Goal: Task Accomplishment & Management: Manage account settings

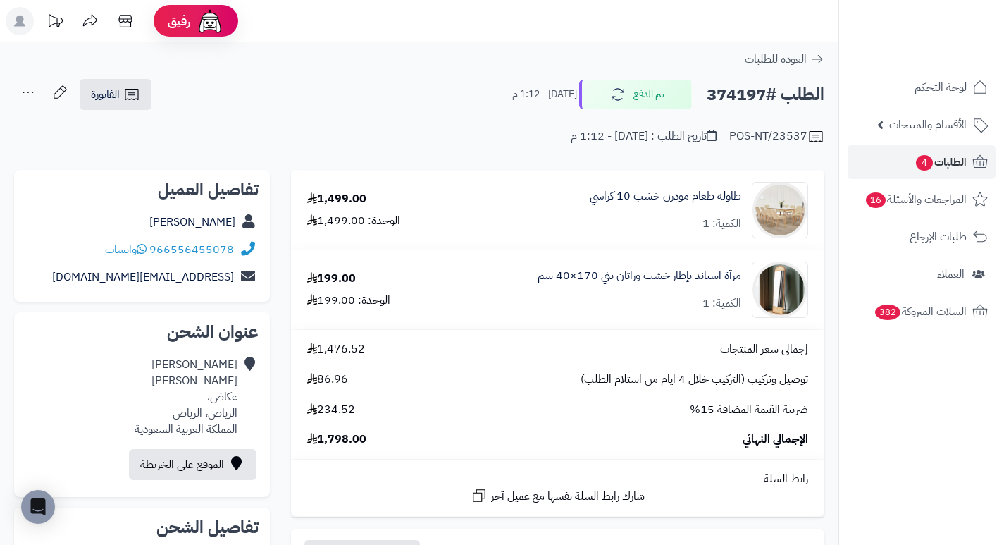
scroll to position [70, 0]
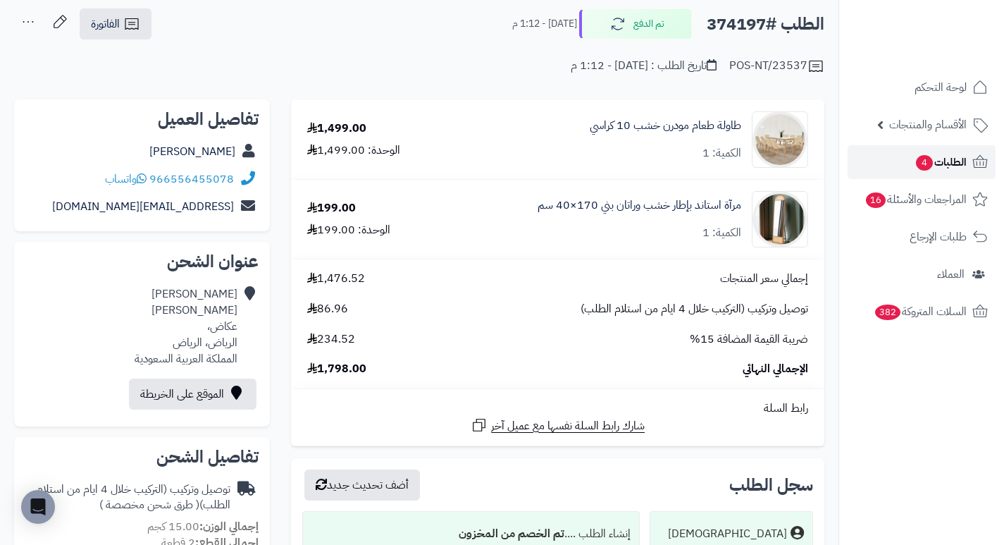
click at [928, 156] on span "4" at bounding box center [924, 162] width 17 height 15
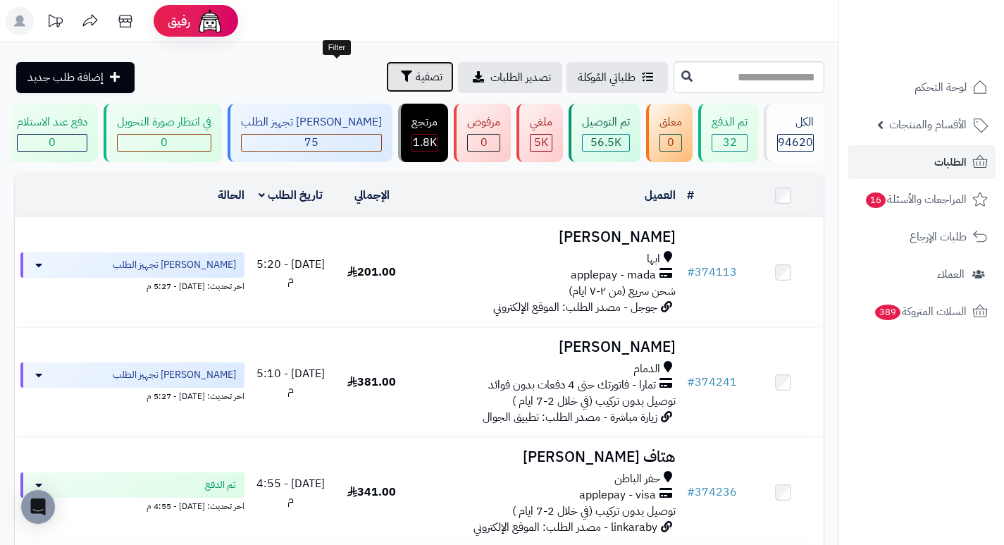
click at [386, 70] on button "تصفية" at bounding box center [420, 76] width 68 height 31
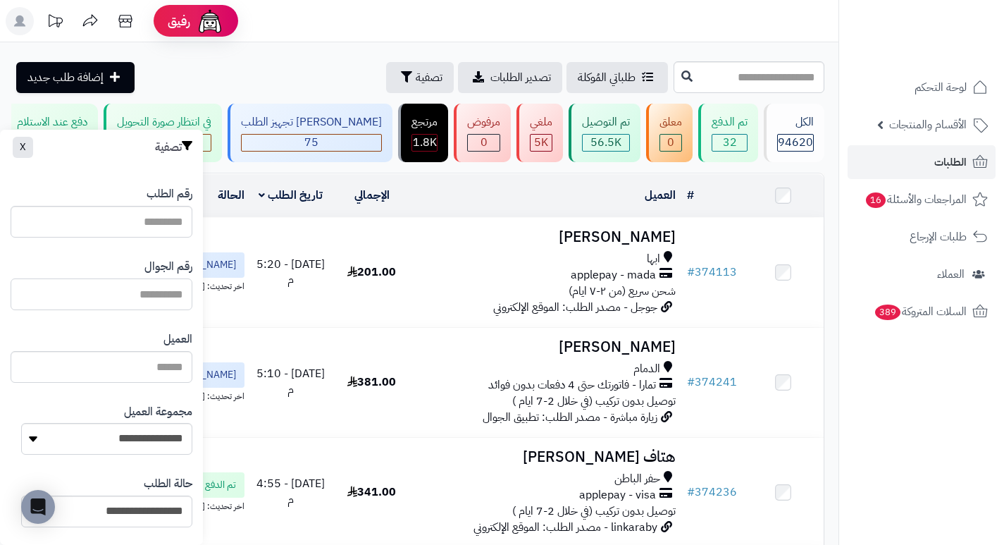
click at [137, 297] on input "text" at bounding box center [102, 294] width 182 height 32
click at [144, 299] on input "text" at bounding box center [102, 294] width 182 height 32
paste input "*********"
type input "*********"
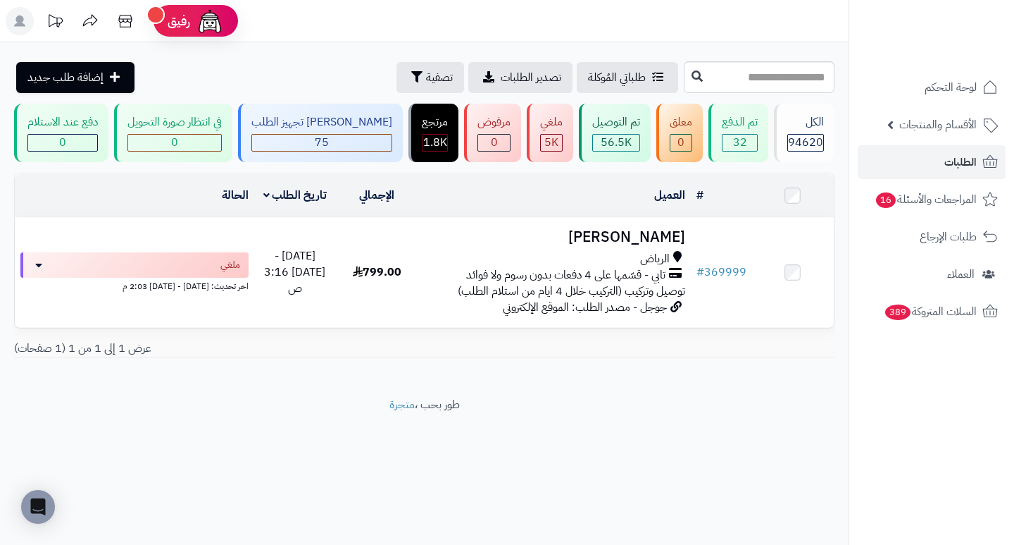
click at [559, 368] on div "# المحدد: 0 العميل الاجراءات تحديث حالة الطلبات تحضير الطلبات إصدار بوليصة الشح…" at bounding box center [425, 271] width 842 height 196
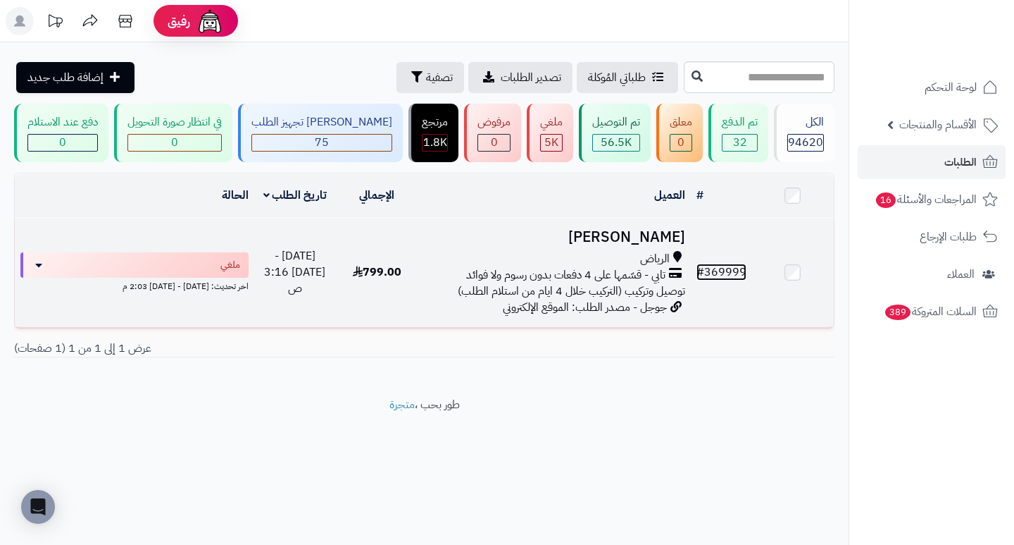
click at [723, 280] on link "# 369999" at bounding box center [722, 271] width 50 height 17
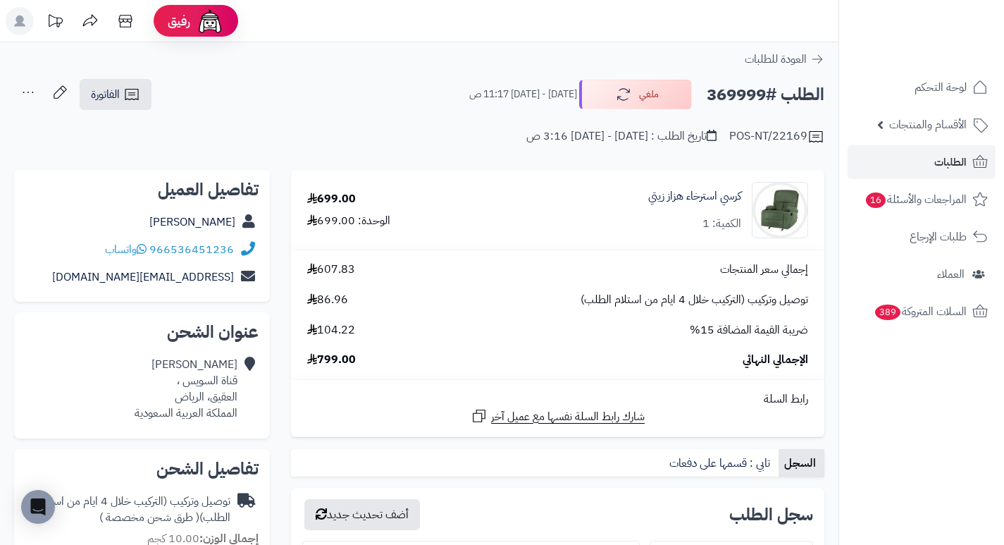
click at [732, 100] on h2 "الطلب #369999" at bounding box center [766, 94] width 118 height 29
copy h2 "369999"
click at [594, 237] on div "كرسي استرخاء هزاز زيتي الكمية: 1" at bounding box center [658, 210] width 322 height 56
click at [929, 158] on span "3" at bounding box center [924, 162] width 17 height 15
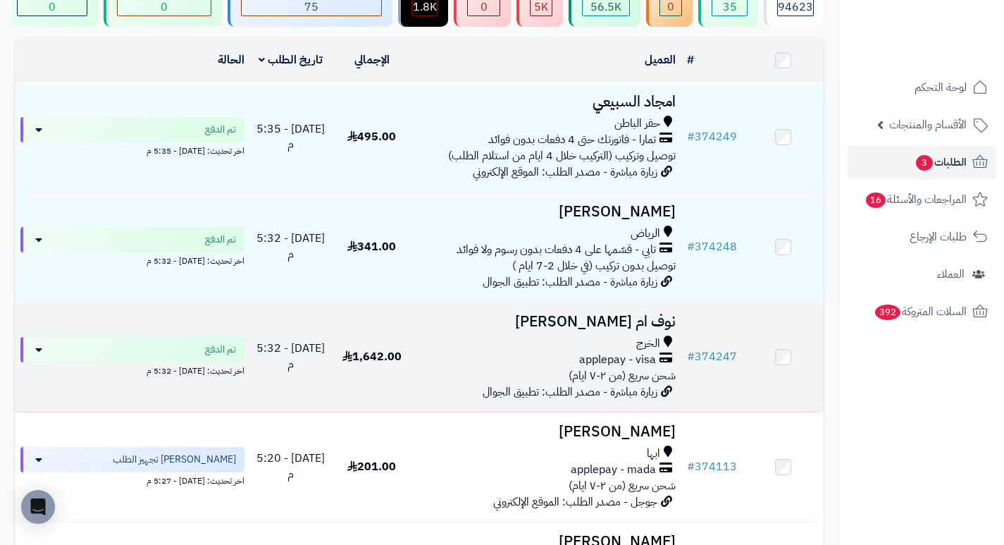
scroll to position [141, 0]
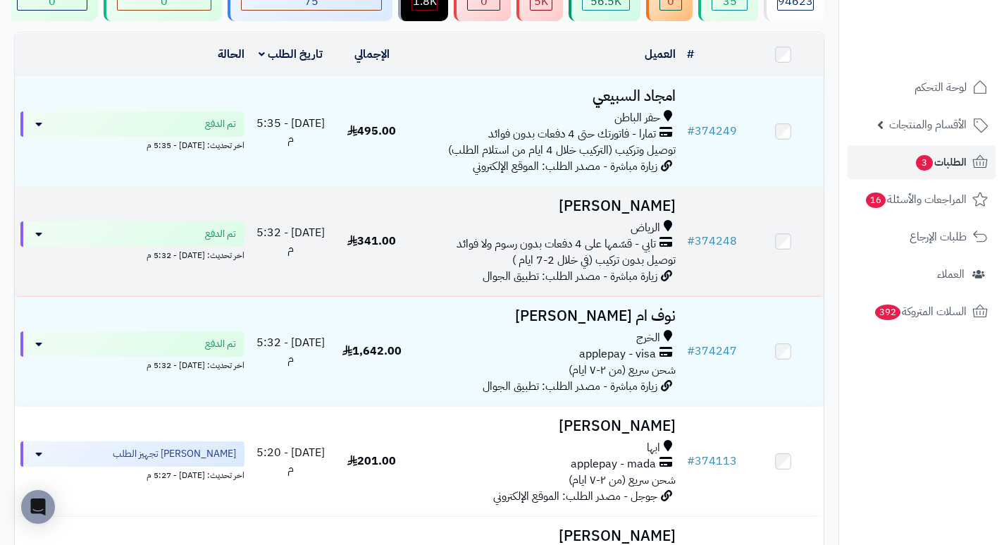
click at [647, 213] on h3 "[PERSON_NAME]" at bounding box center [547, 206] width 258 height 16
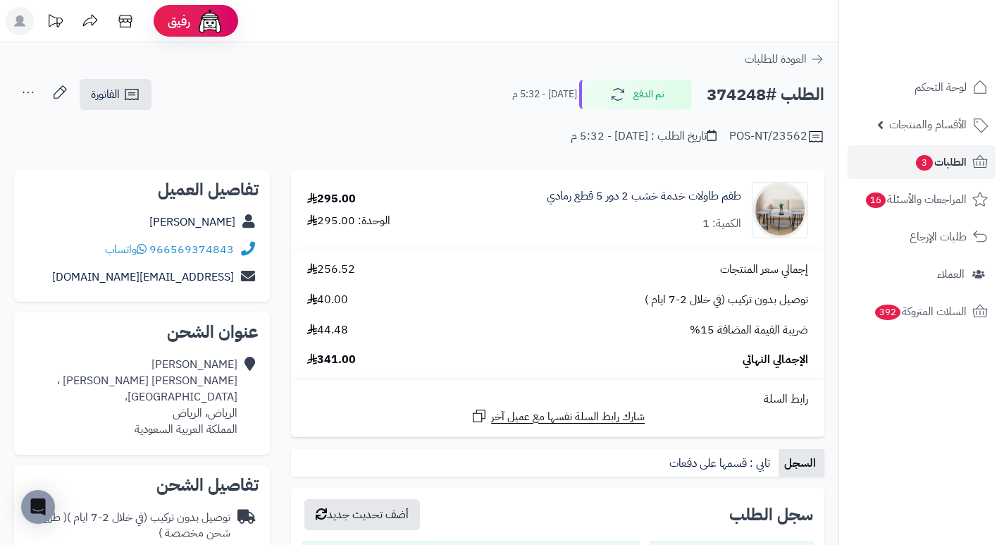
drag, startPoint x: 650, startPoint y: 246, endPoint x: 640, endPoint y: 247, distance: 10.0
click at [640, 247] on td "طقم طاولات خدمة خشب 2 دور 5 قطع رمادي الكمية: 1" at bounding box center [633, 209] width 383 height 79
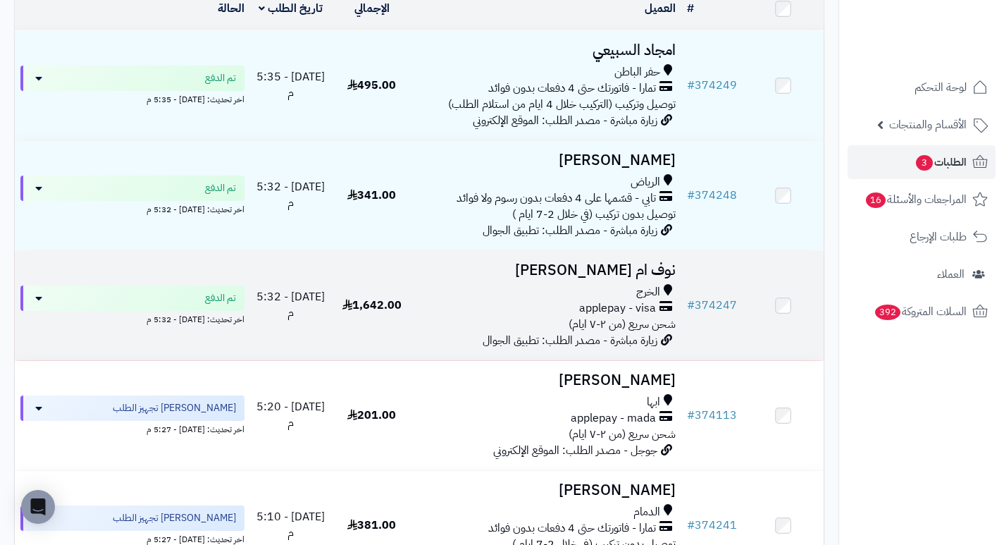
scroll to position [211, 0]
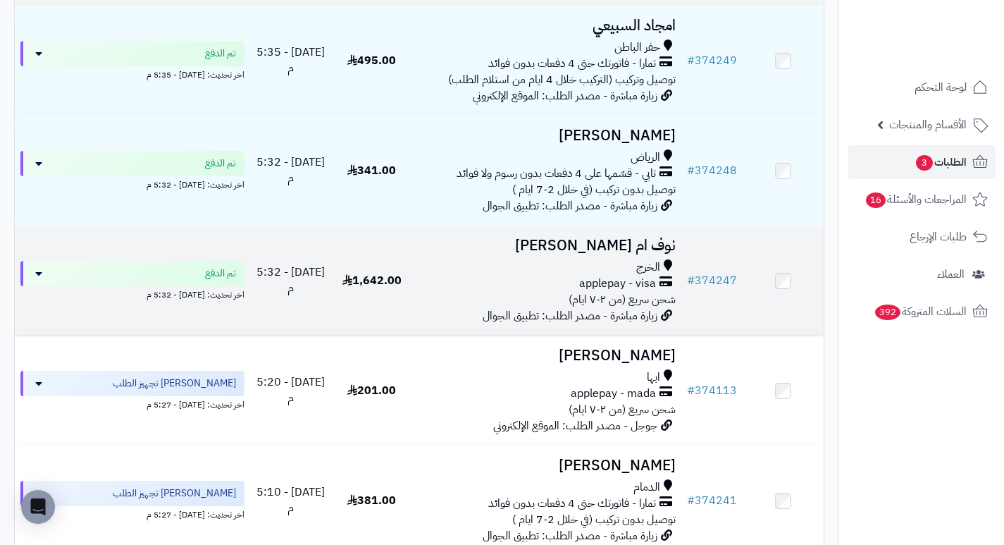
click at [661, 254] on h3 "نوف ام [PERSON_NAME]" at bounding box center [547, 245] width 258 height 16
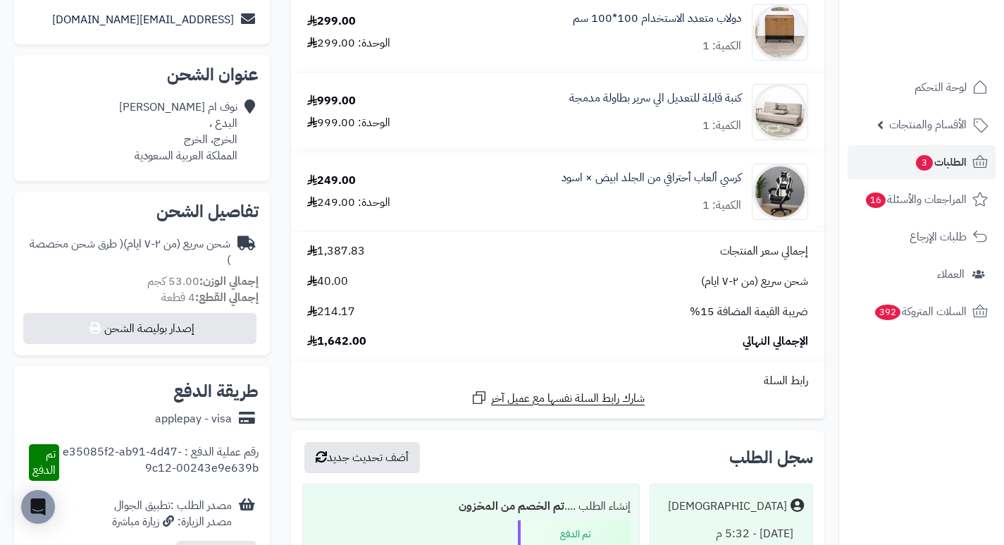
scroll to position [282, 0]
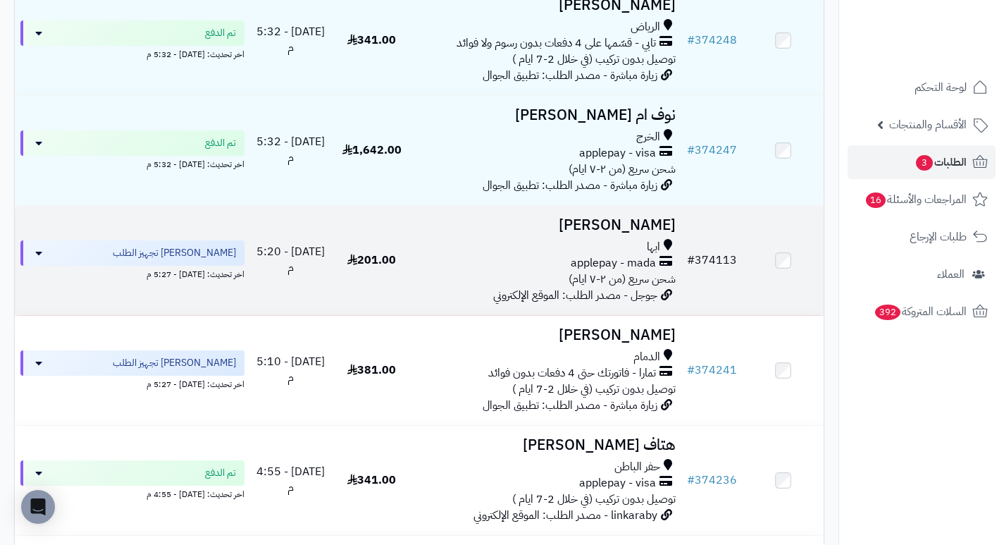
scroll to position [367, 0]
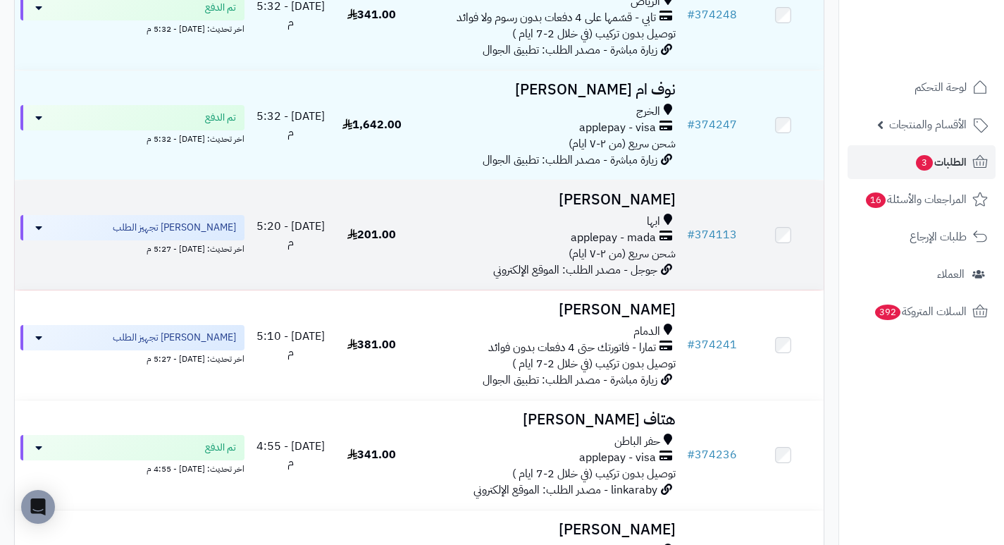
click at [657, 208] on h3 "[PERSON_NAME]" at bounding box center [547, 200] width 258 height 16
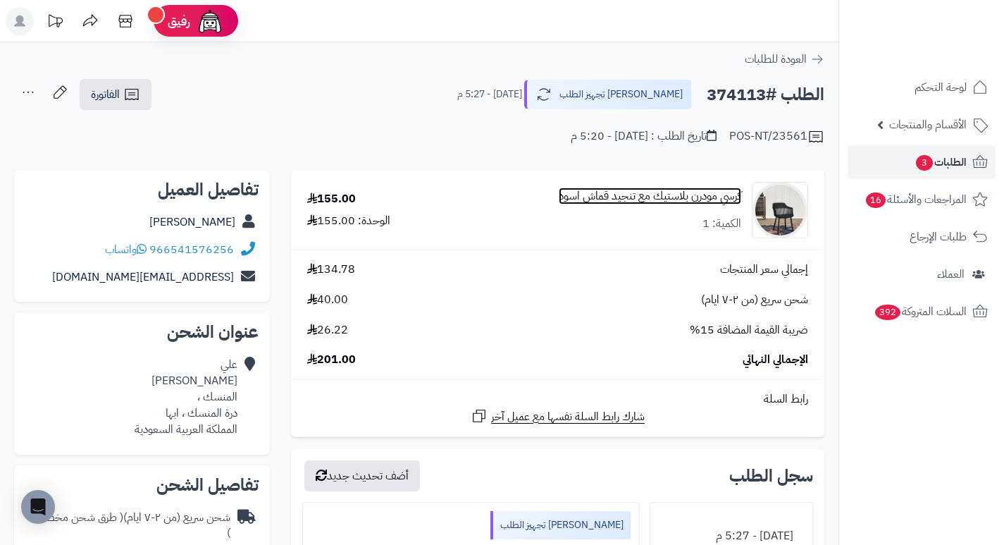
click at [728, 196] on link "كرسي مودرن بلاستيك مع تنجيد قماش اسود" at bounding box center [650, 196] width 182 height 16
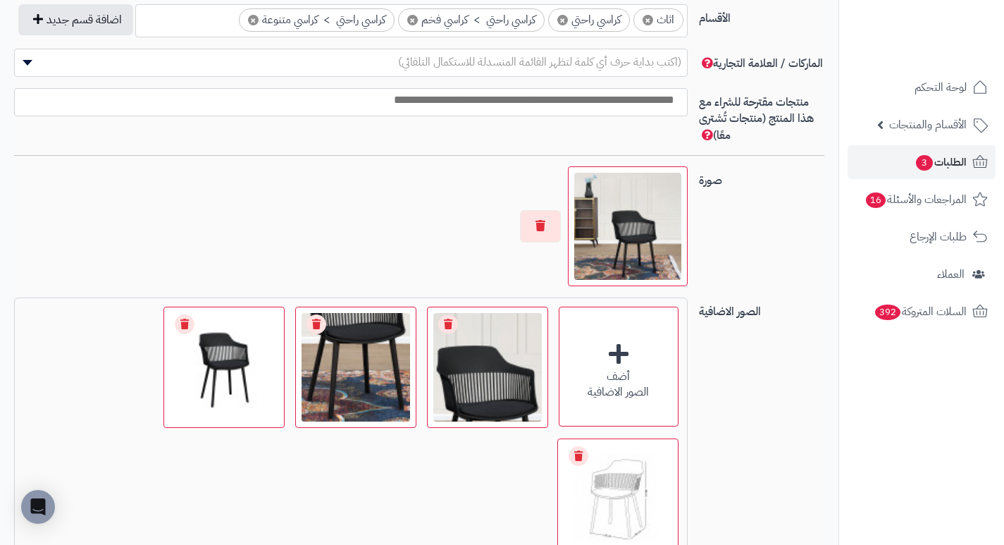
scroll to position [845, 0]
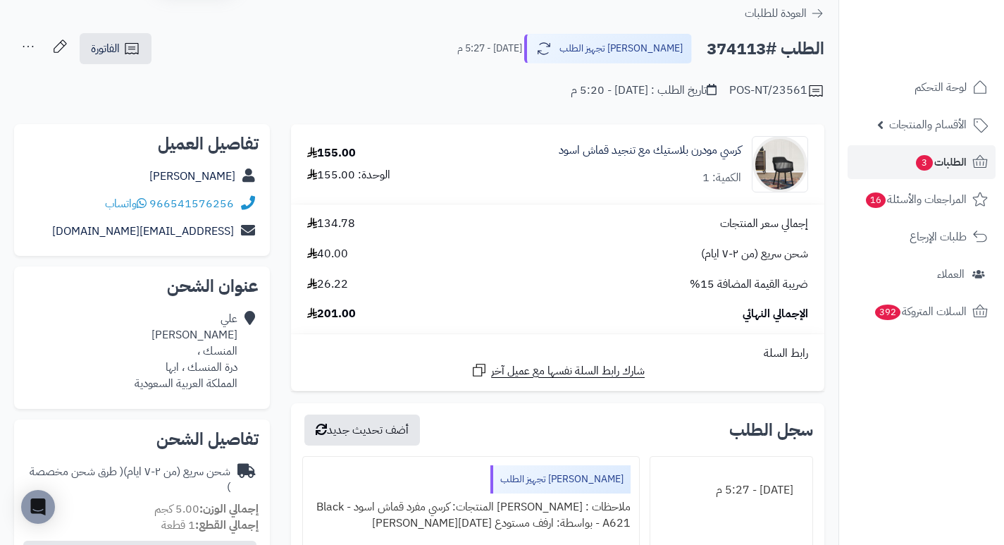
scroll to position [70, 0]
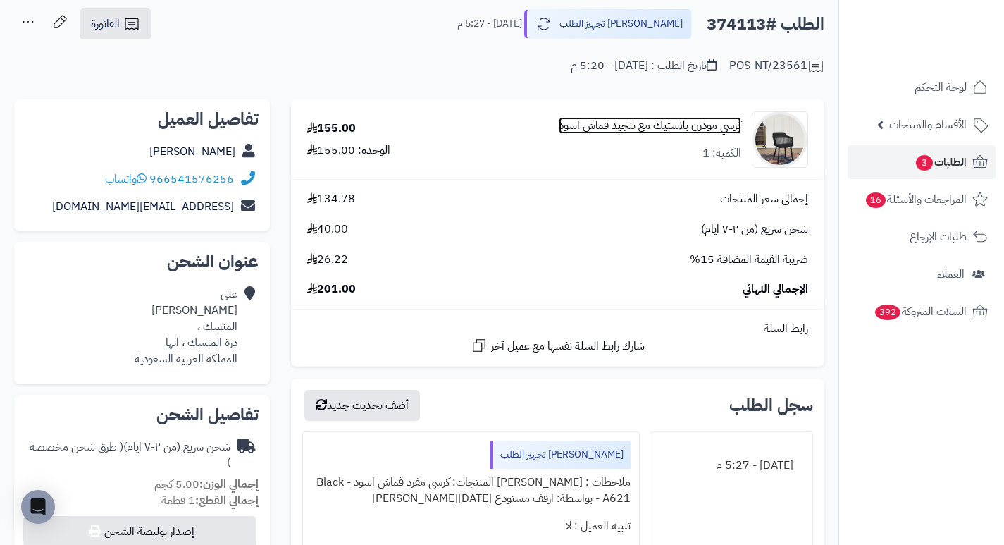
click at [691, 130] on link "كرسي مودرن بلاستيك مع تنجيد قماش اسود" at bounding box center [650, 126] width 182 height 16
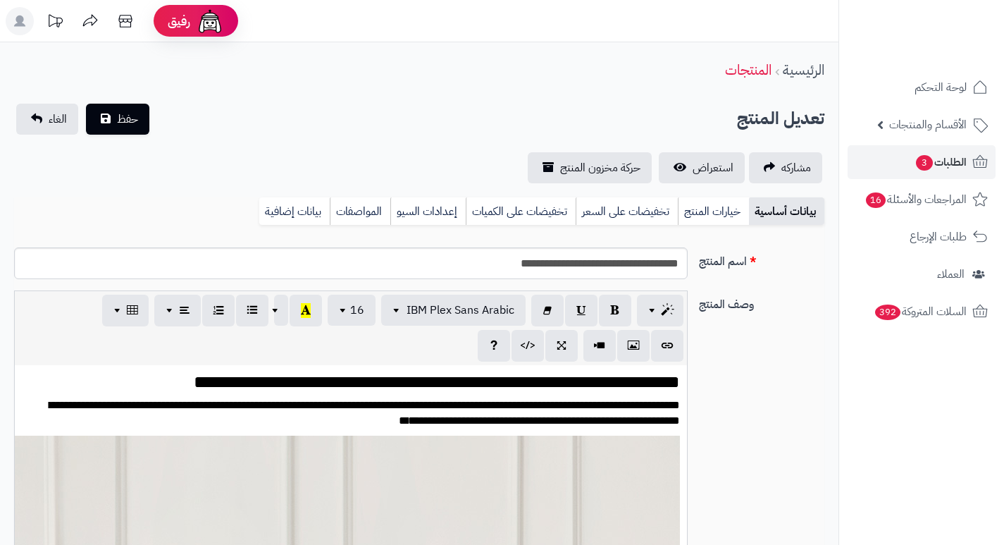
scroll to position [257, 0]
click at [520, 211] on link "تخفيضات على الكميات" at bounding box center [521, 211] width 110 height 28
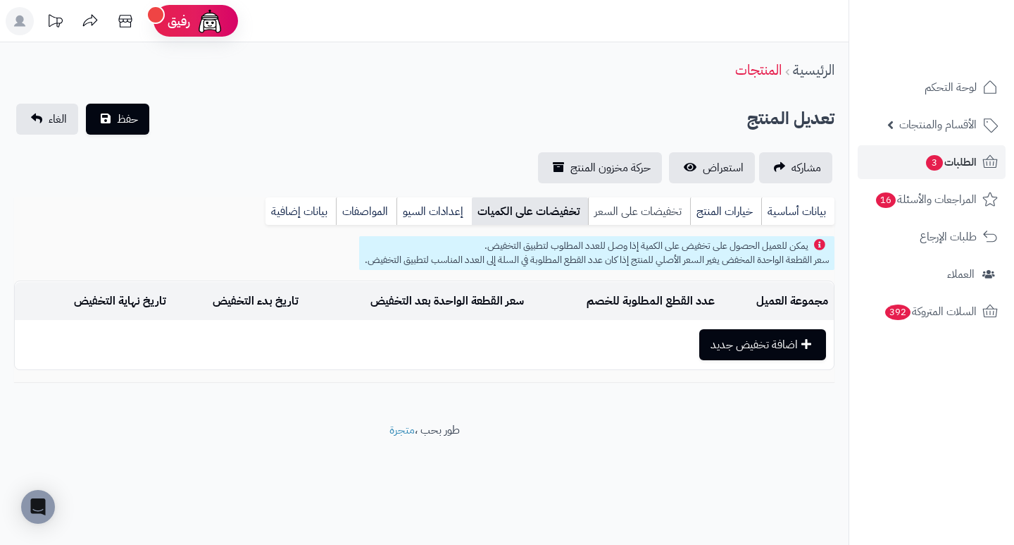
click at [626, 218] on link "تخفيضات على السعر" at bounding box center [639, 211] width 102 height 28
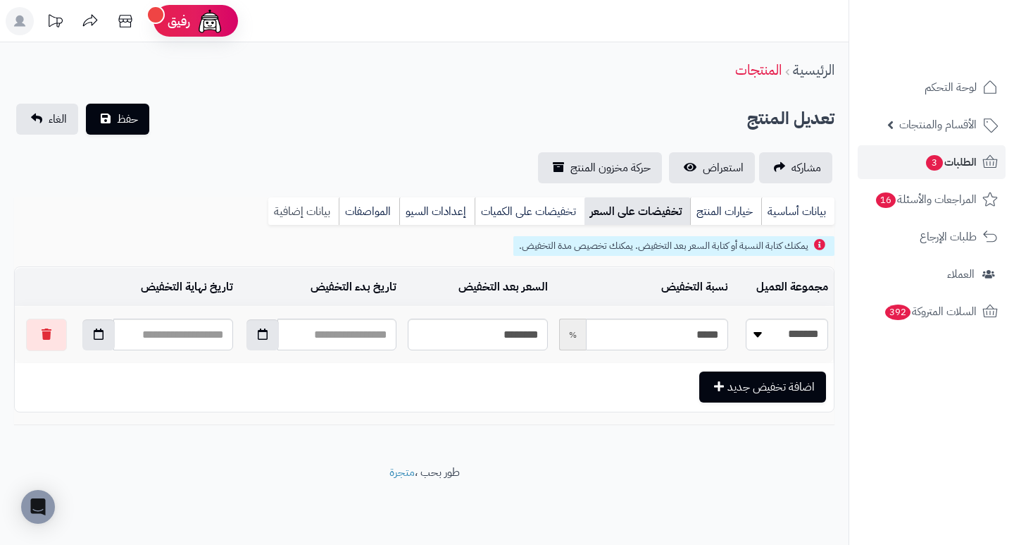
click at [321, 218] on link "بيانات إضافية" at bounding box center [303, 211] width 70 height 28
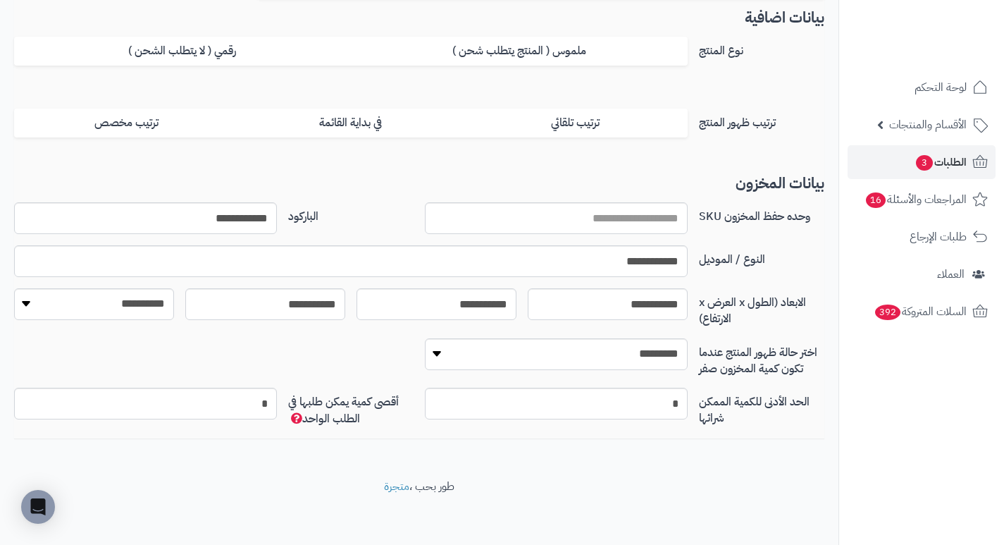
scroll to position [230, 0]
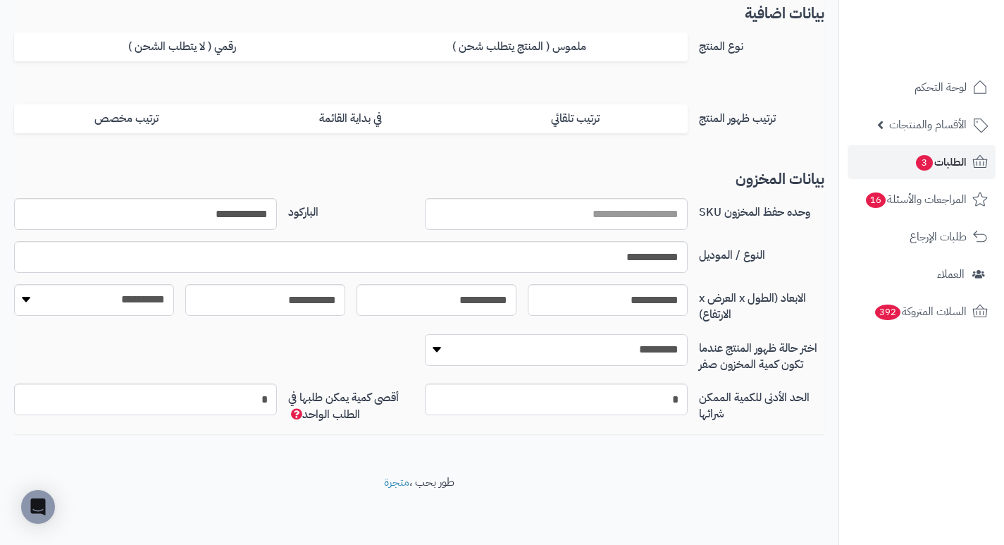
click at [433, 349] on select "**********" at bounding box center [556, 350] width 263 height 32
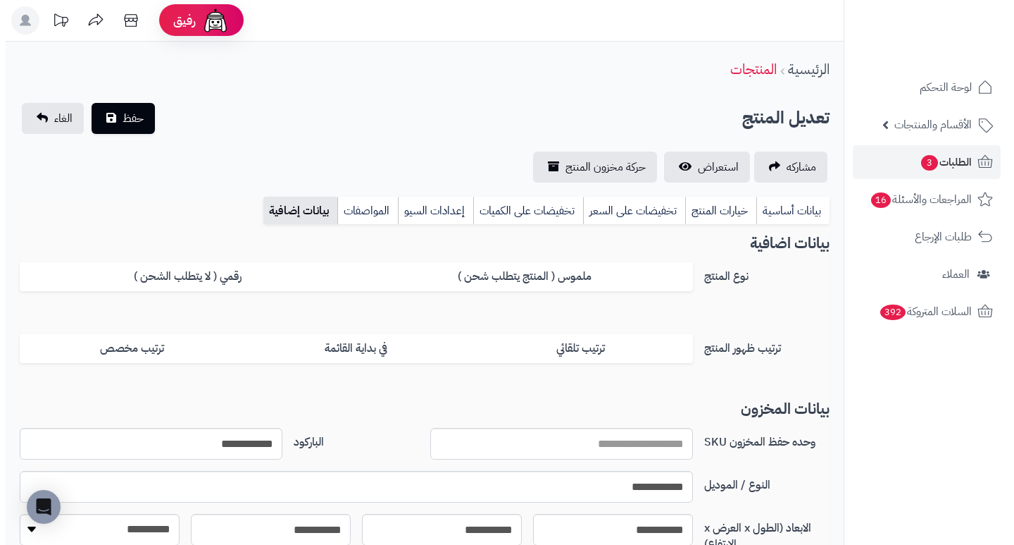
scroll to position [0, 0]
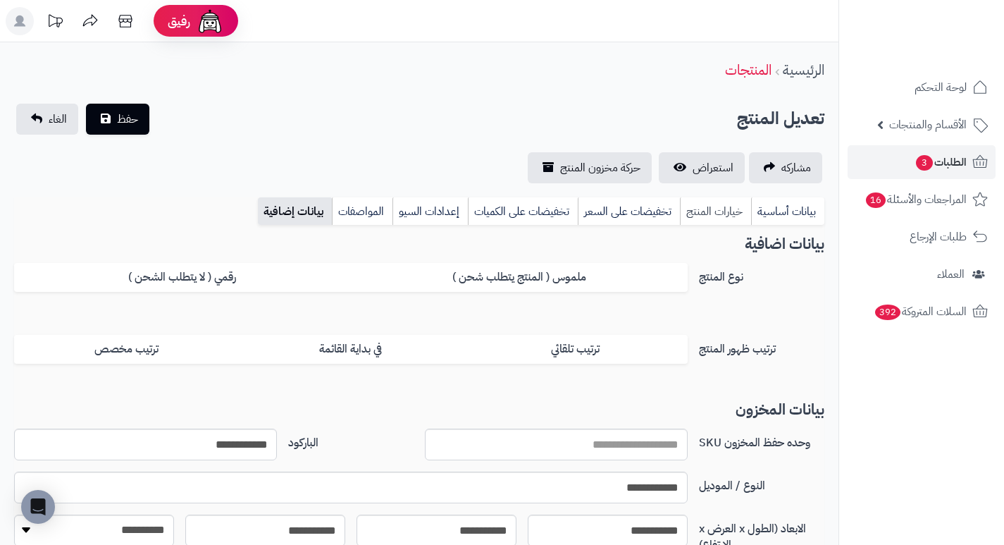
click at [709, 213] on link "خيارات المنتج" at bounding box center [715, 211] width 71 height 28
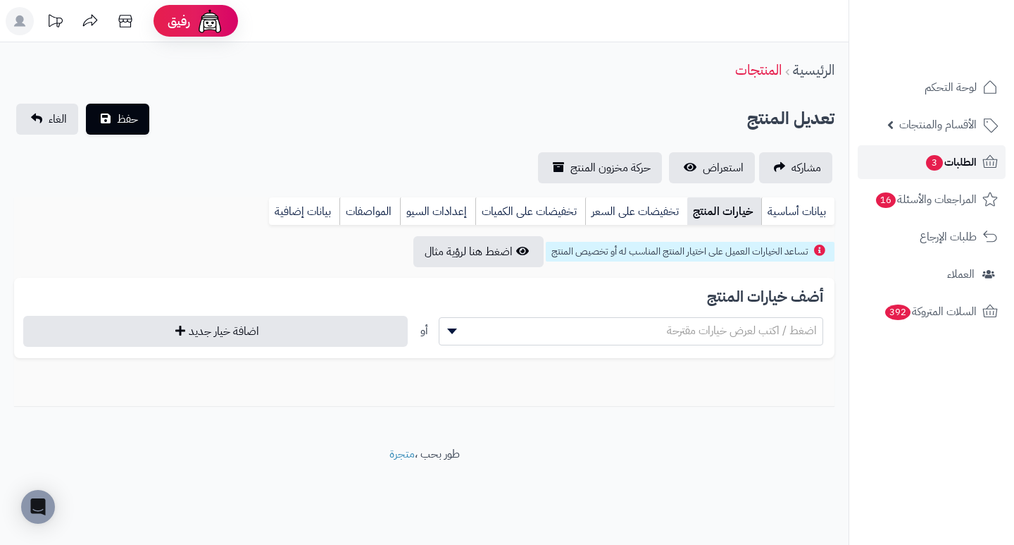
click at [926, 155] on span "الطلبات 3" at bounding box center [951, 162] width 52 height 20
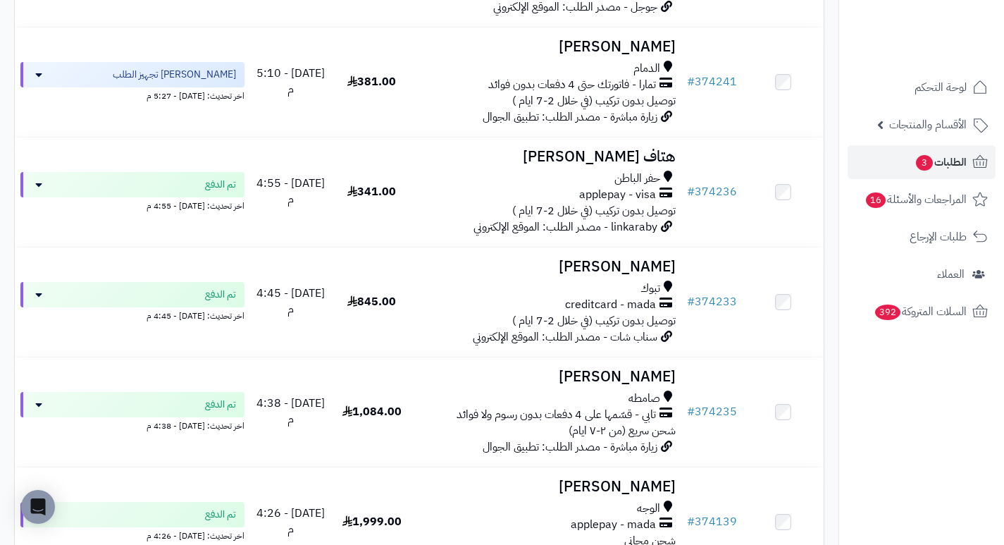
scroll to position [634, 0]
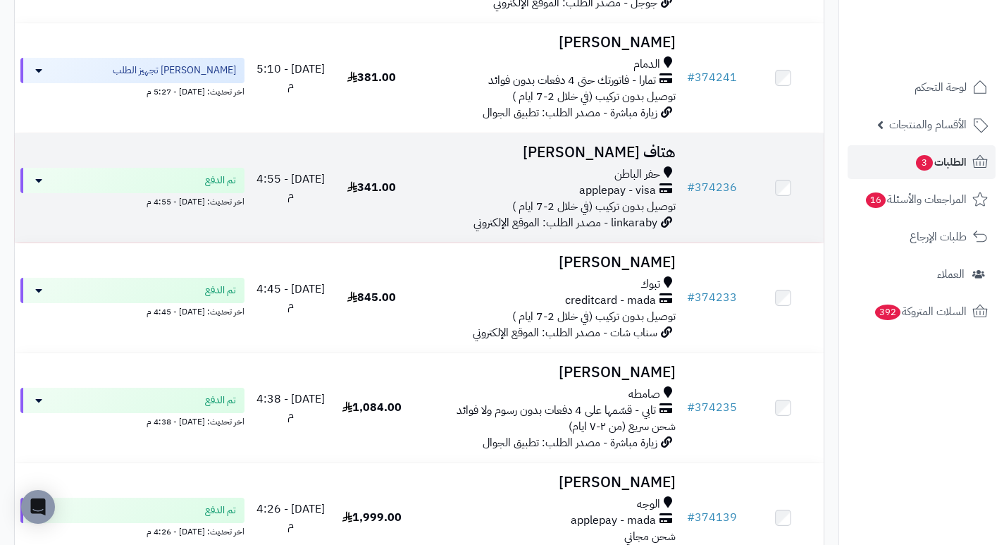
click at [646, 161] on h3 "هتاف الحازمي" at bounding box center [547, 152] width 258 height 16
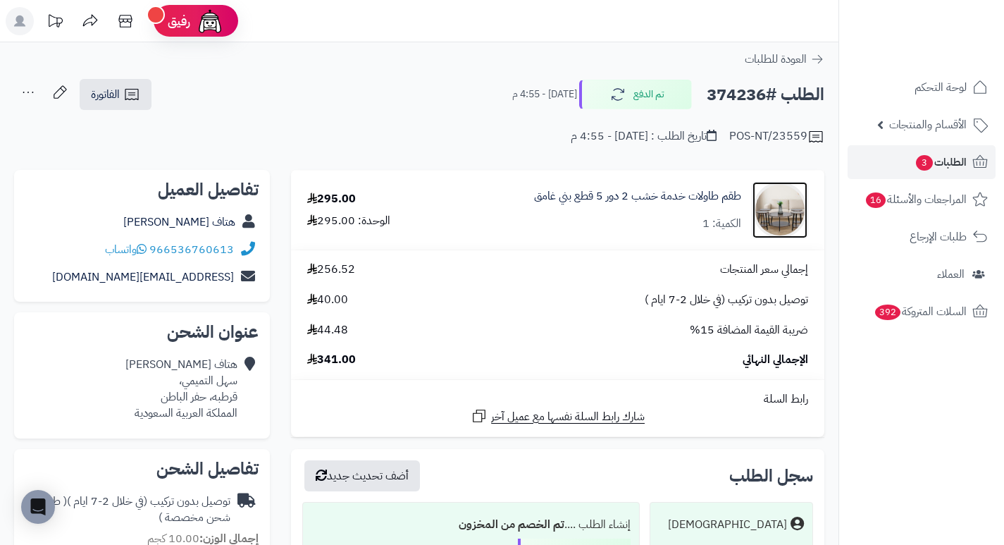
click at [787, 211] on img at bounding box center [779, 210] width 55 height 56
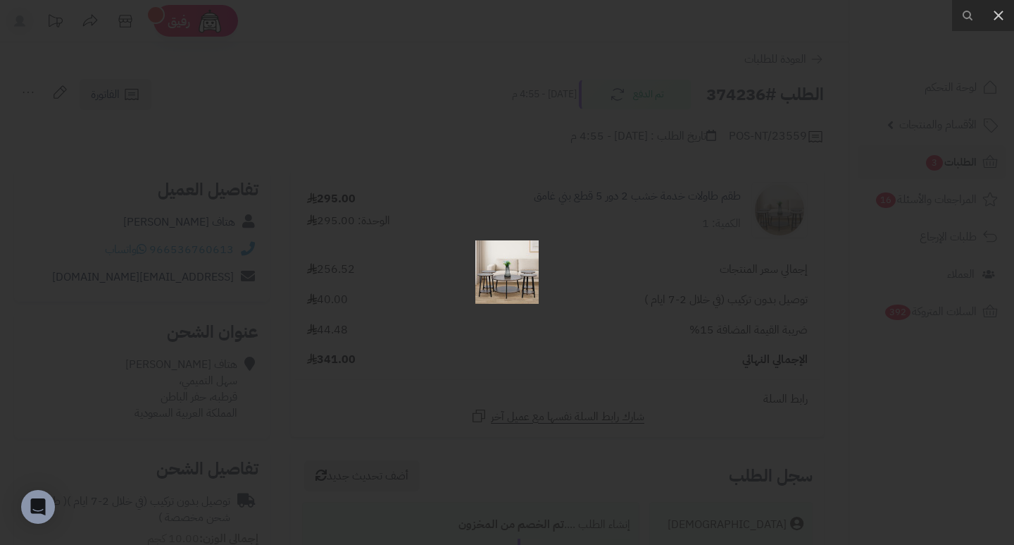
click at [740, 256] on div at bounding box center [507, 272] width 1014 height 545
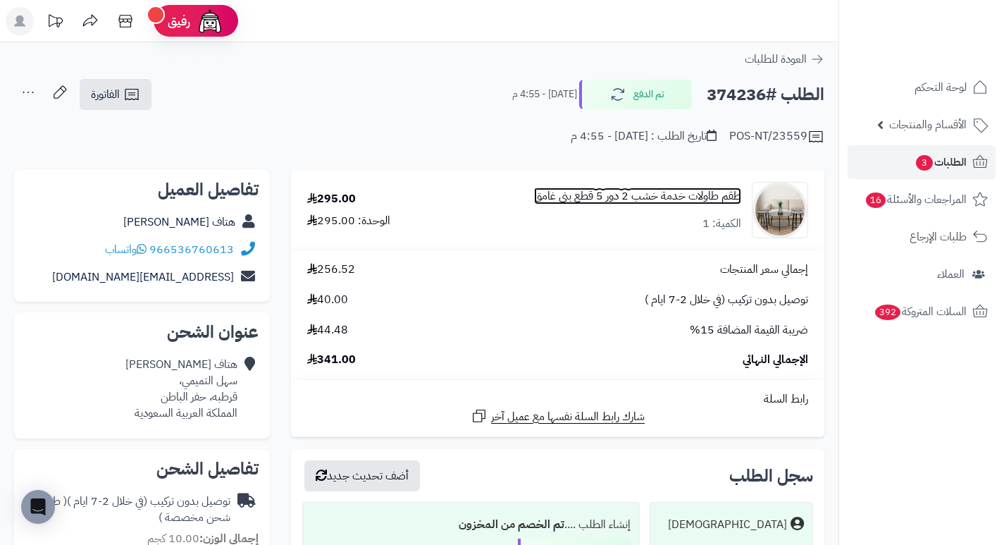
click at [650, 199] on link "طقم طاولات خدمة خشب 2 دور 5 قطع بني غامق" at bounding box center [637, 196] width 207 height 16
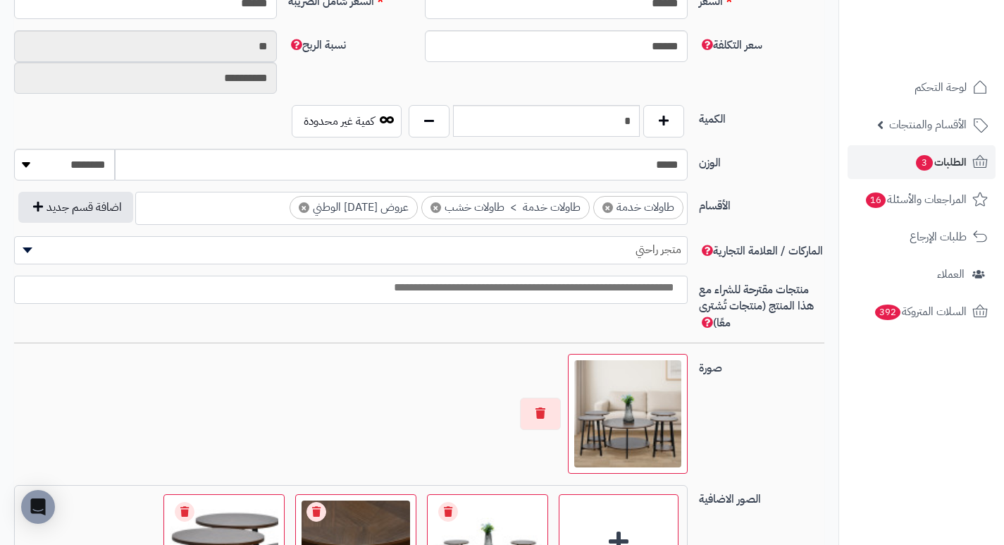
scroll to position [564, 0]
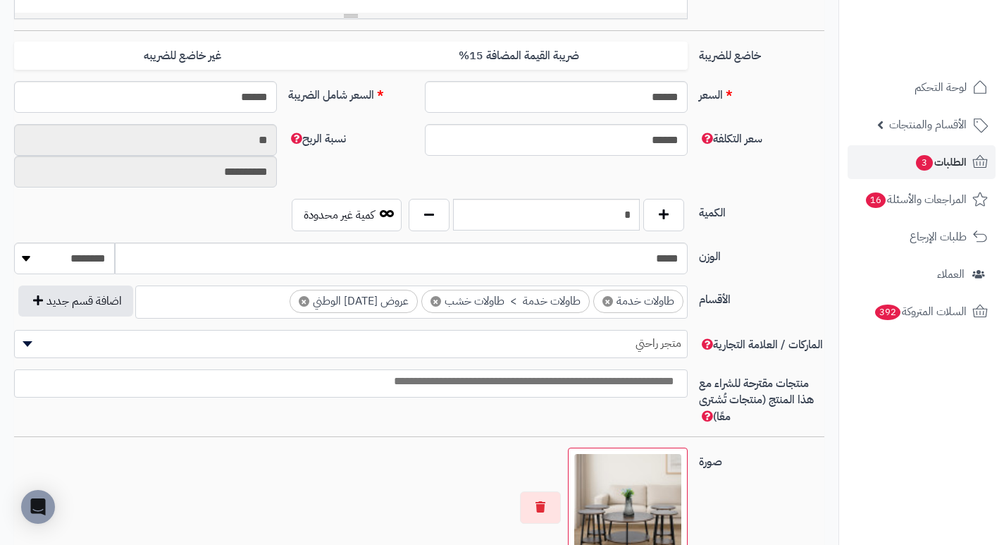
drag, startPoint x: 783, startPoint y: 167, endPoint x: 788, endPoint y: 120, distance: 47.5
click at [788, 120] on div "السعر ****** اختار الضريبة اولا لحساب السعر السعر شامل الضريبة ******" at bounding box center [418, 102] width 821 height 43
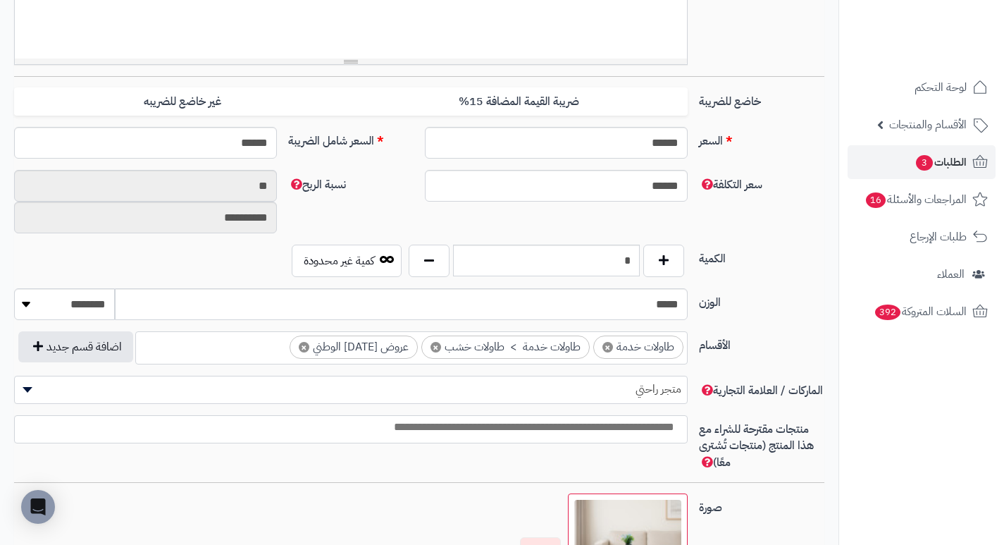
scroll to position [493, 0]
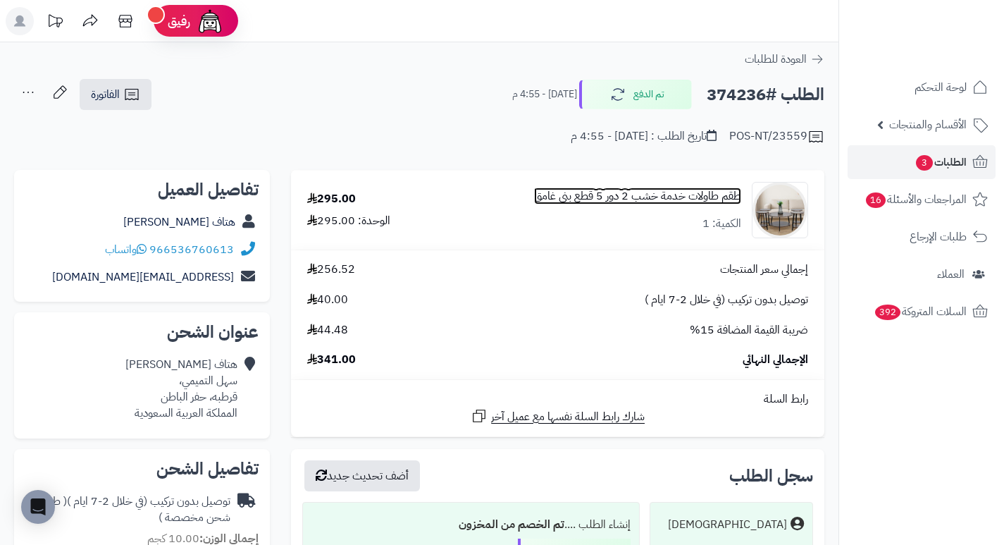
click at [612, 193] on link "طقم طاولات خدمة خشب 2 دور 5 قطع بني غامق" at bounding box center [637, 196] width 207 height 16
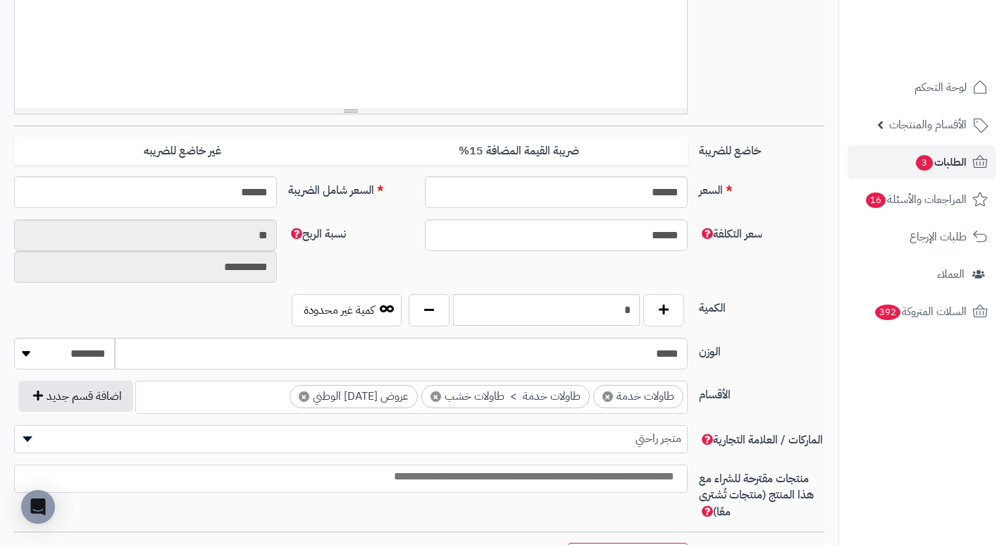
scroll to position [493, 0]
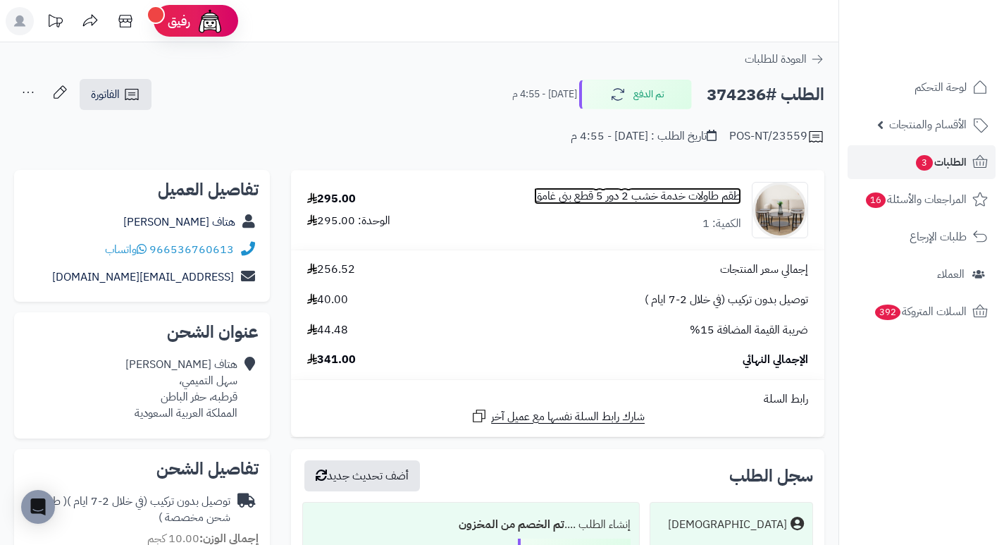
click at [626, 192] on link "طقم طاولات خدمة خشب 2 دور 5 قطع بني غامق" at bounding box center [637, 196] width 207 height 16
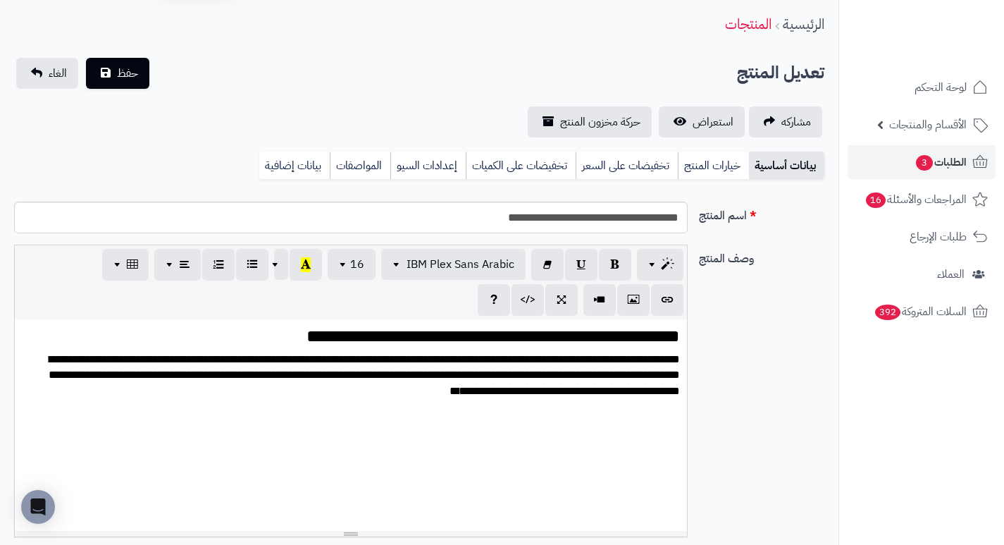
scroll to position [70, 0]
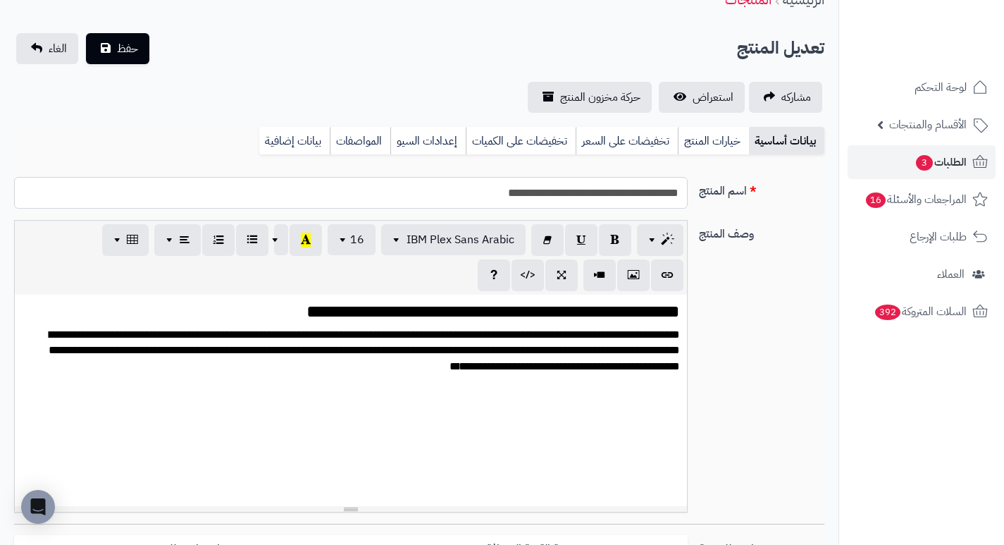
click at [621, 195] on input "**********" at bounding box center [351, 193] width 674 height 32
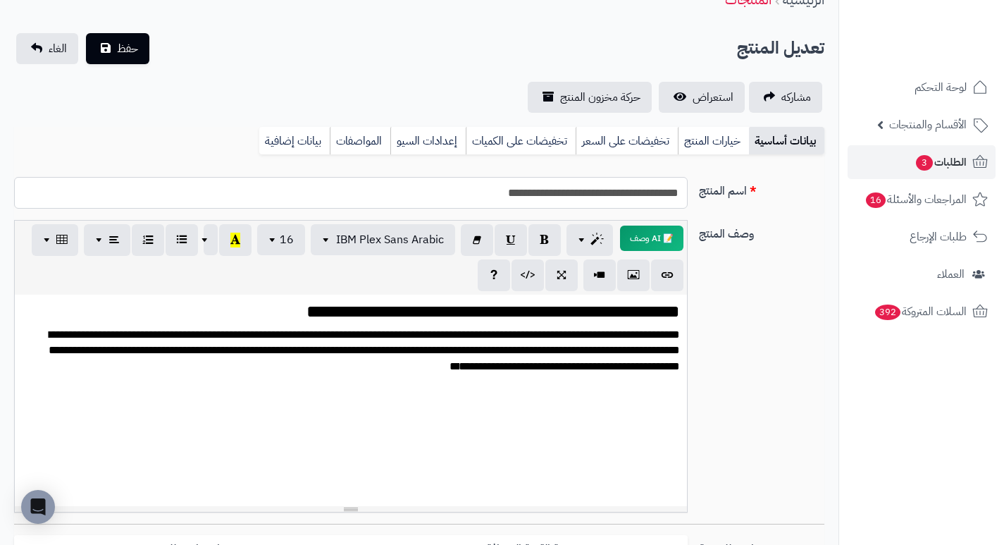
click at [621, 195] on input "**********" at bounding box center [351, 193] width 674 height 32
click at [796, 275] on div "**********" at bounding box center [418, 372] width 821 height 304
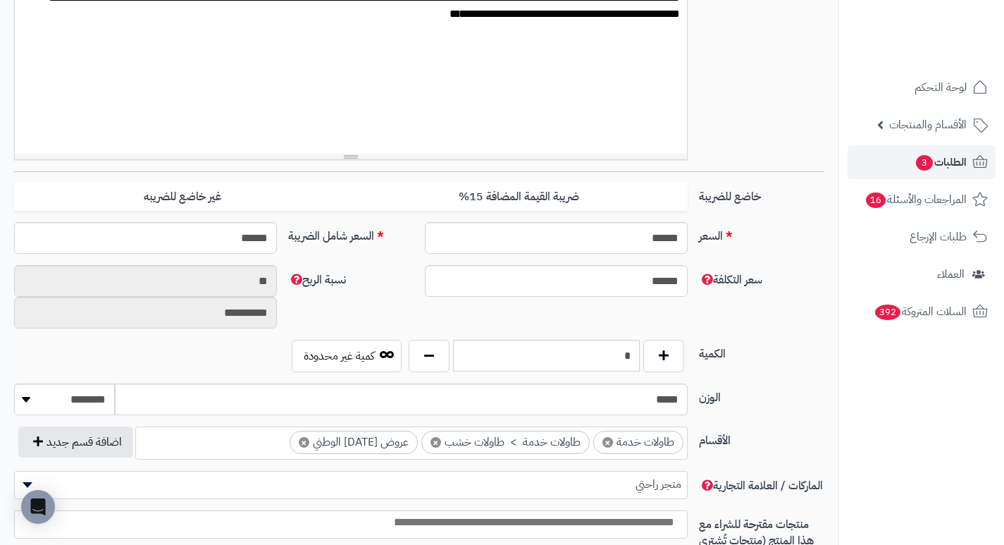
scroll to position [493, 0]
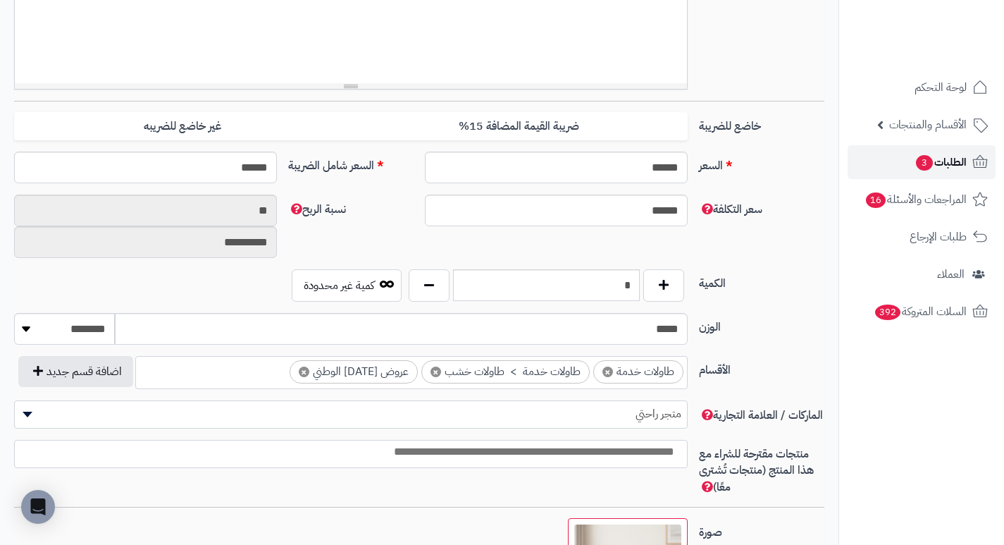
click at [900, 165] on link "الطلبات 3" at bounding box center [922, 162] width 148 height 34
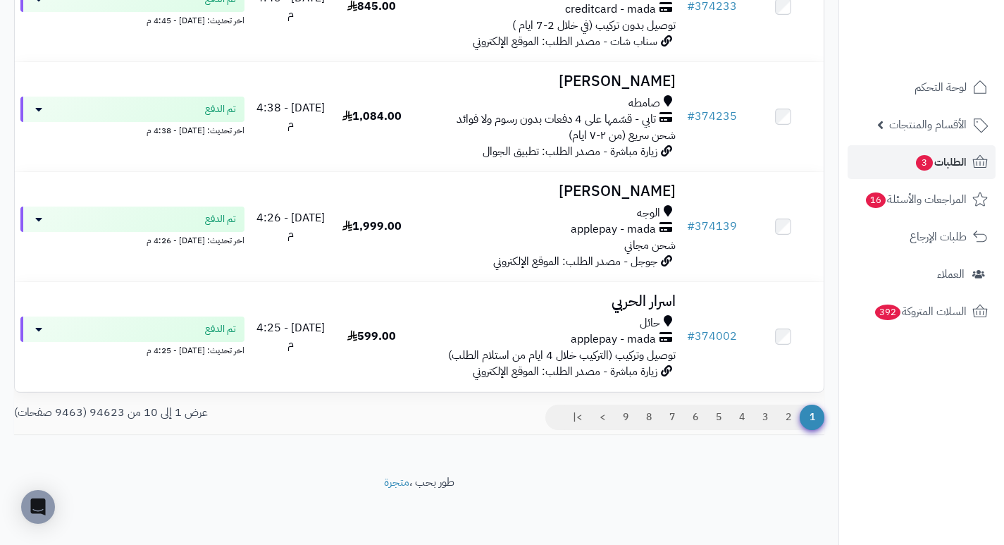
scroll to position [933, 0]
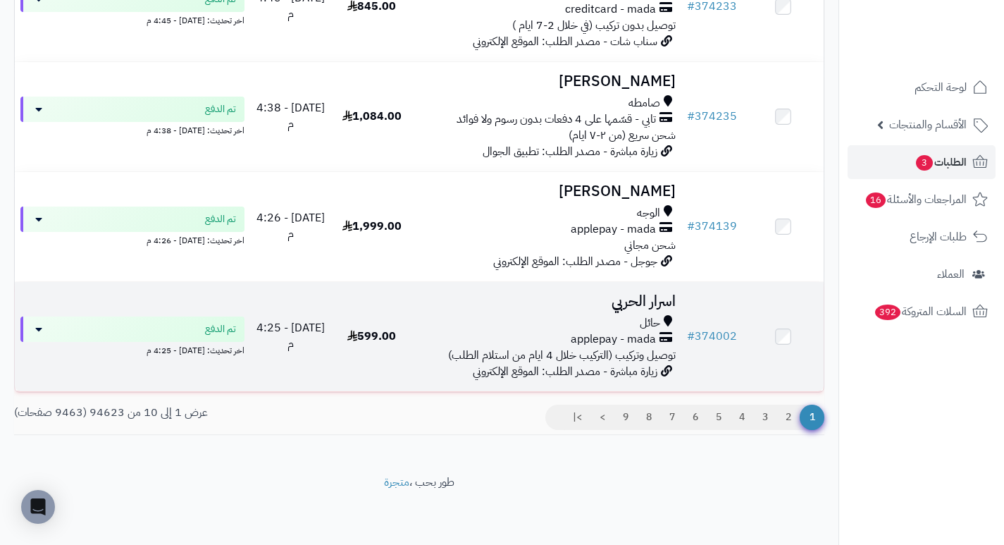
click at [662, 299] on h3 "اسرار الحربي" at bounding box center [547, 301] width 258 height 16
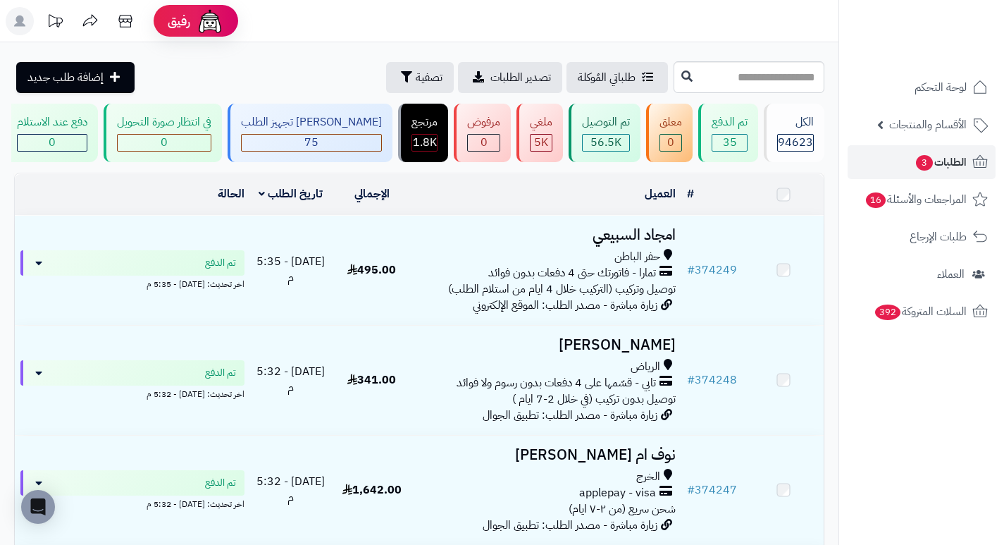
scroll to position [933, 0]
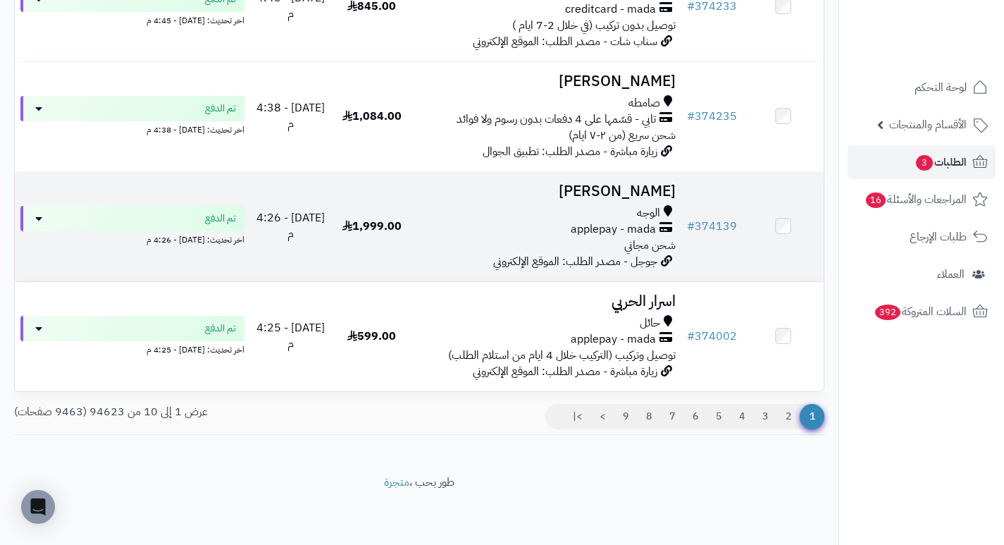
click at [640, 190] on h3 "[PERSON_NAME]" at bounding box center [547, 191] width 258 height 16
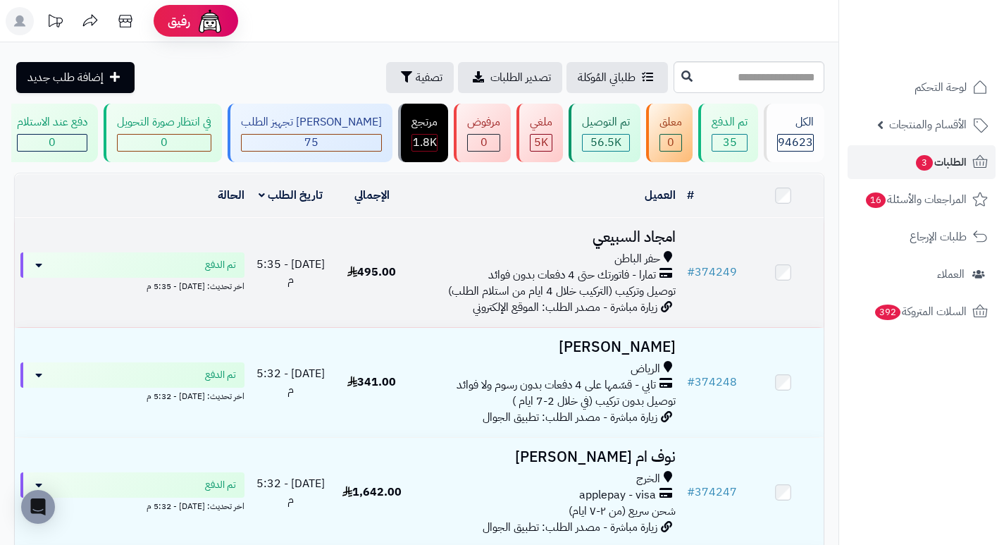
click at [664, 245] on h3 "امجاد السبيعي" at bounding box center [547, 237] width 258 height 16
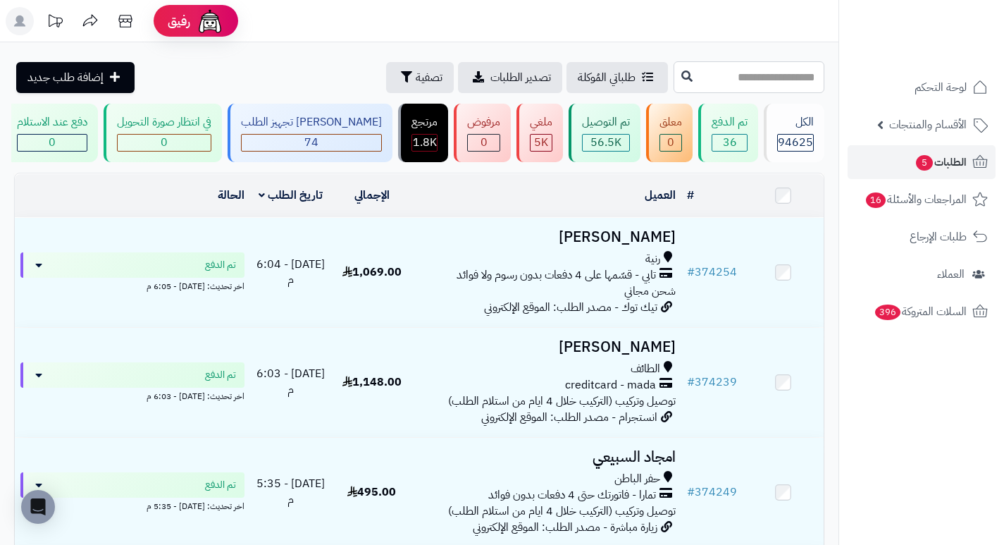
click at [731, 76] on input "text" at bounding box center [749, 77] width 151 height 32
type input "******"
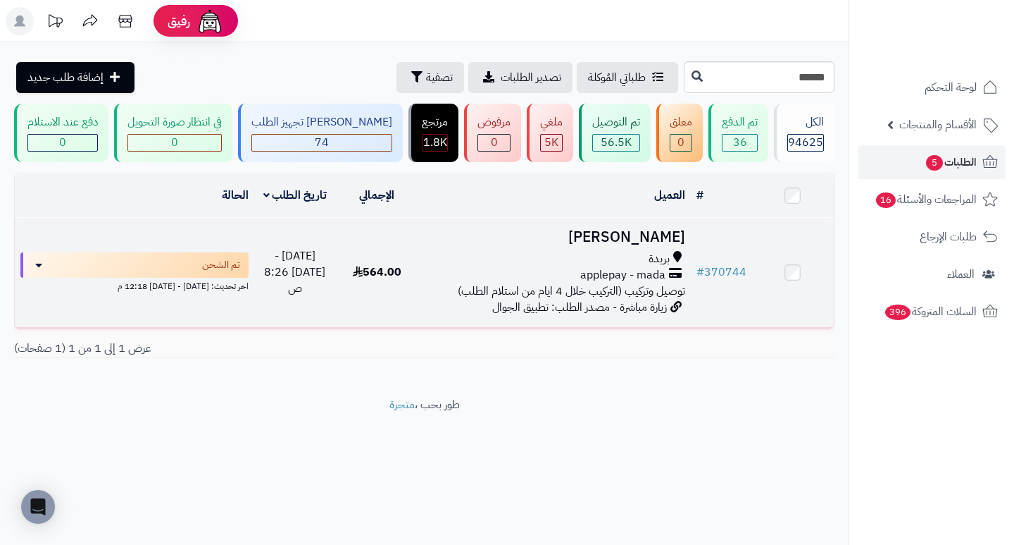
click at [659, 242] on h3 "[PERSON_NAME]" at bounding box center [553, 237] width 261 height 16
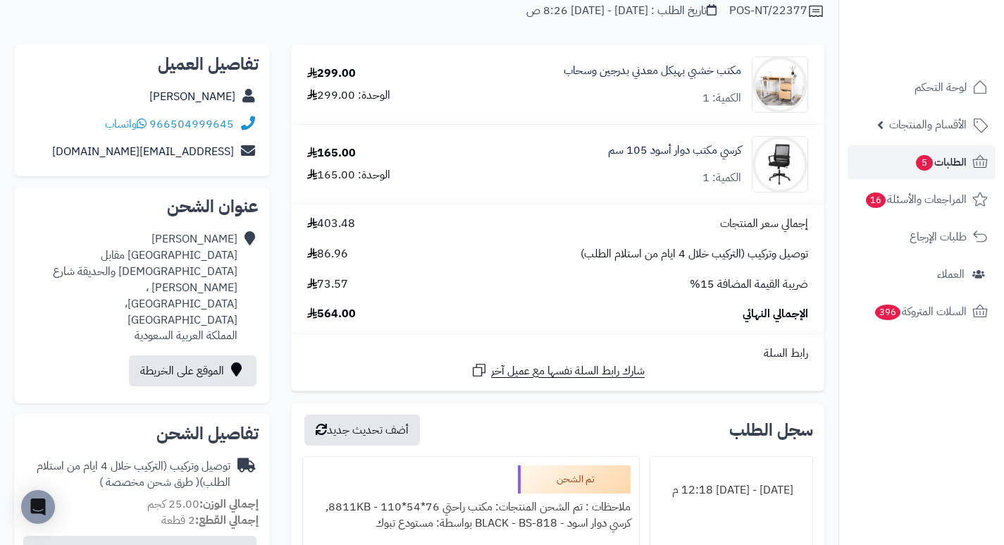
scroll to position [211, 0]
